Goal: Check status

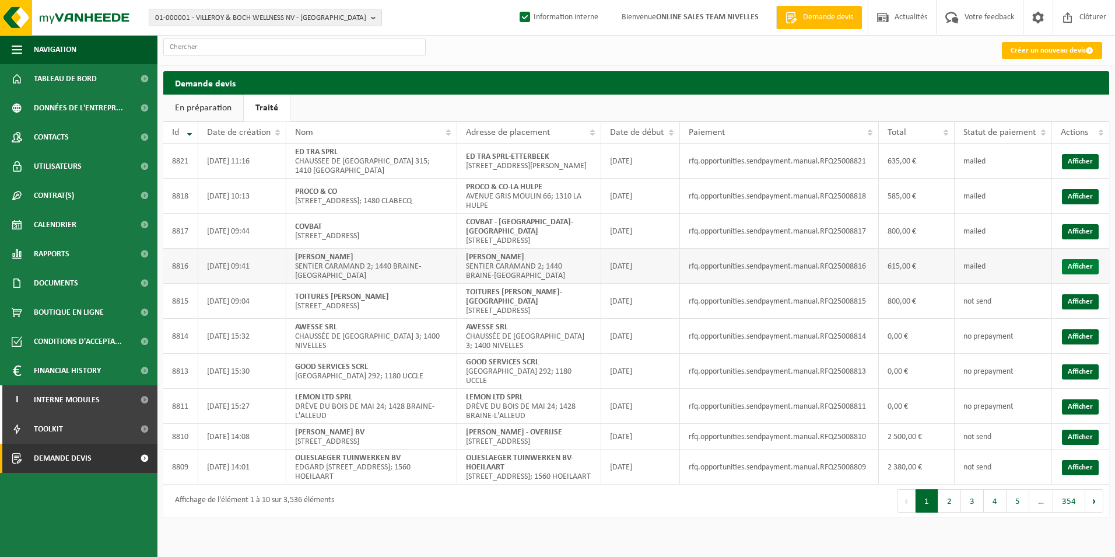
click at [1078, 262] on link "Afficher" at bounding box center [1080, 266] width 37 height 15
click at [1090, 237] on link "Afficher" at bounding box center [1080, 231] width 37 height 15
click at [1082, 198] on link "Afficher" at bounding box center [1080, 196] width 37 height 15
click at [1093, 163] on link "Afficher" at bounding box center [1080, 161] width 37 height 15
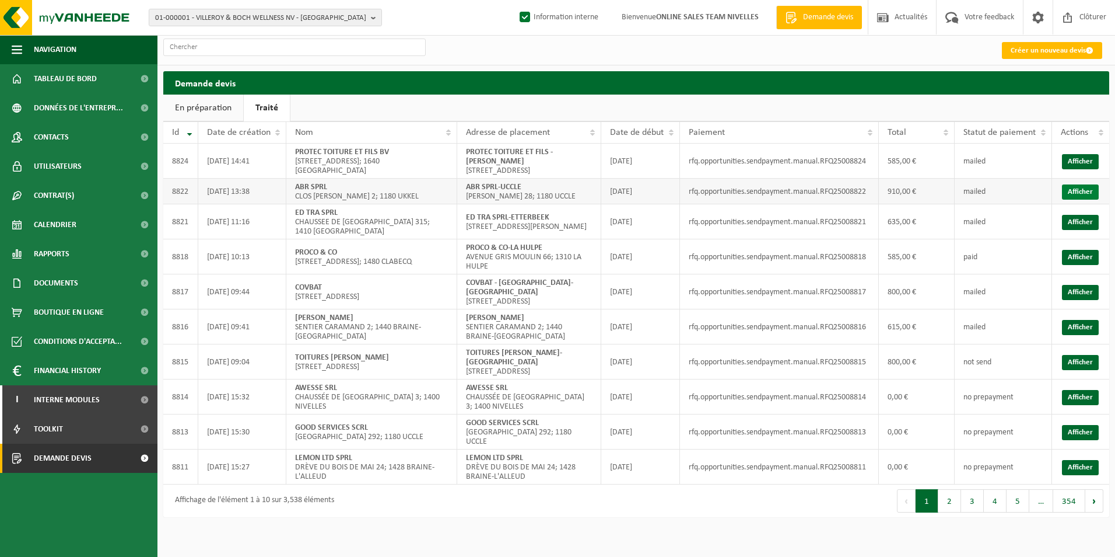
click at [1084, 200] on link "Afficher" at bounding box center [1080, 191] width 37 height 15
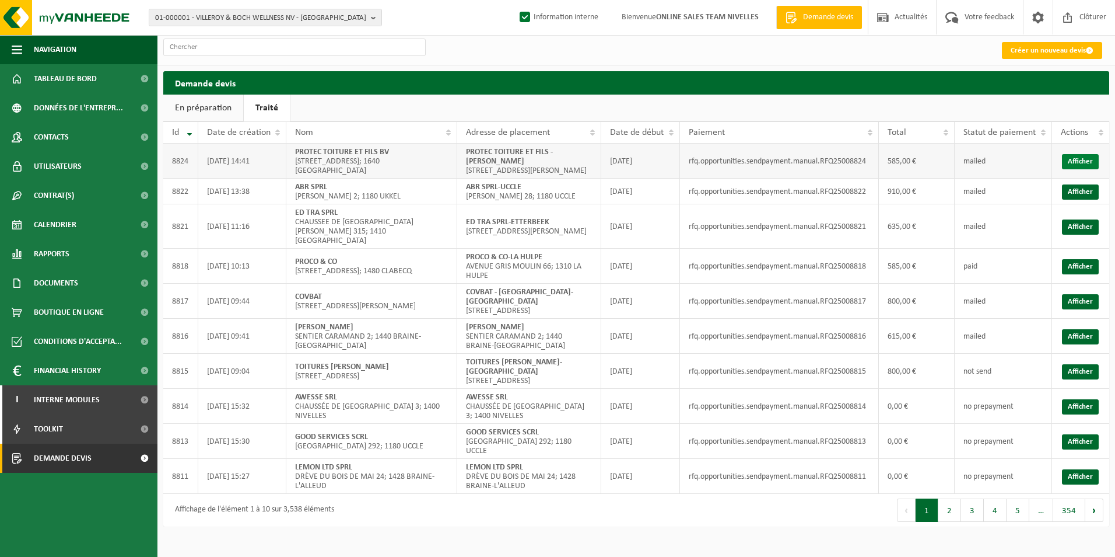
click at [1081, 168] on link "Afficher" at bounding box center [1080, 161] width 37 height 15
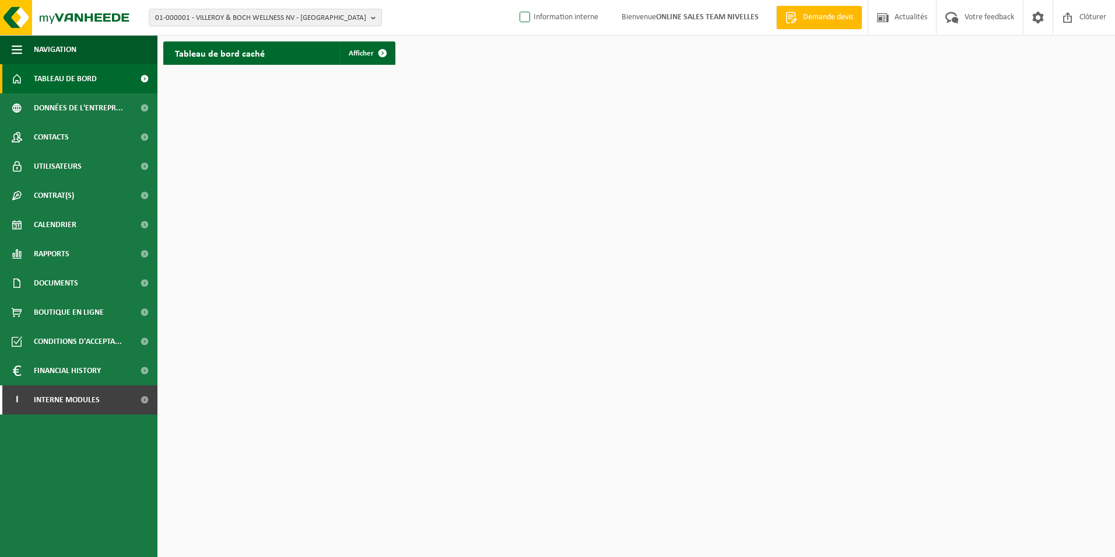
click at [524, 15] on label "Information interne" at bounding box center [557, 18] width 81 height 18
click at [516, 0] on input "Information interne" at bounding box center [515, -1] width 1 height 1
checkbox input "true"
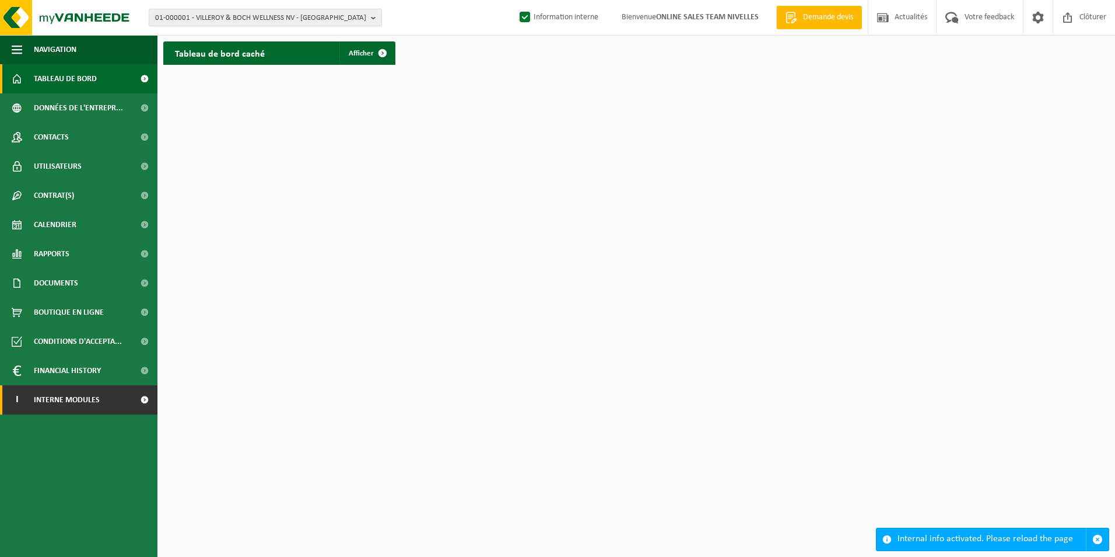
click at [142, 395] on span at bounding box center [144, 399] width 26 height 29
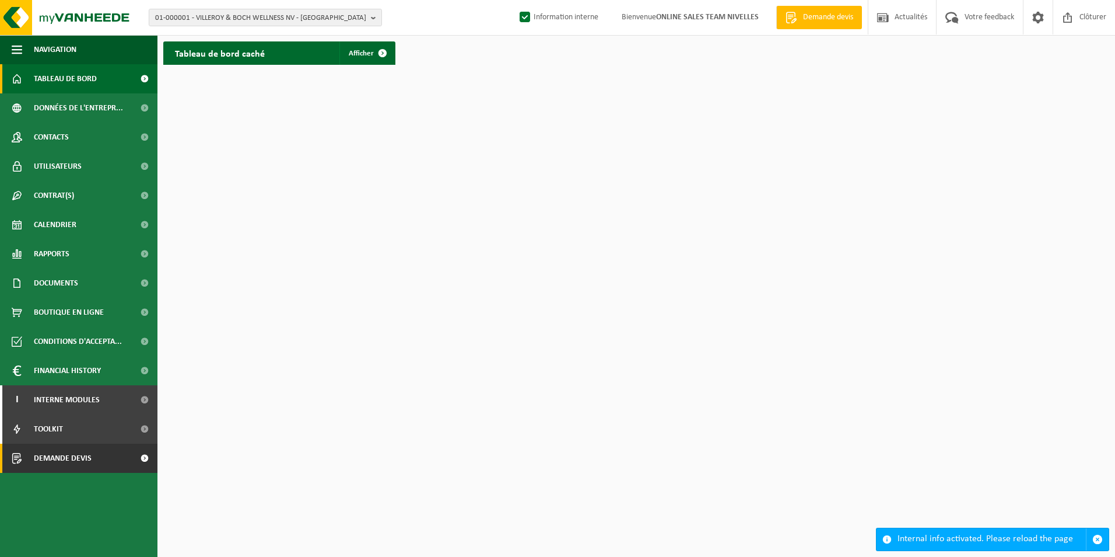
click at [105, 454] on link "Demande devis" at bounding box center [79, 457] width 158 height 29
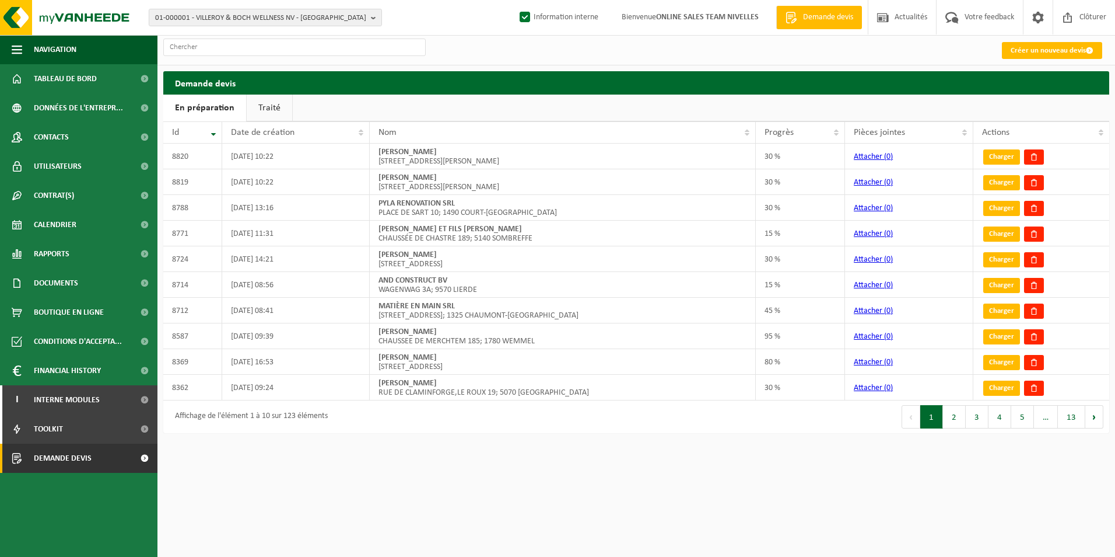
click at [270, 100] on link "Traité" at bounding box center [270, 108] width 46 height 27
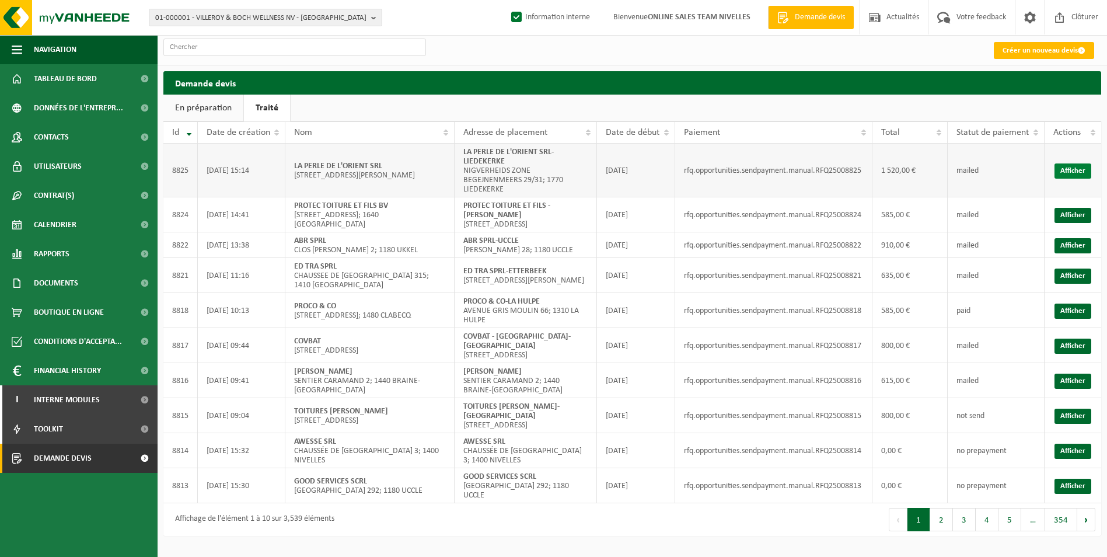
click at [1078, 167] on link "Afficher" at bounding box center [1072, 170] width 37 height 15
